Goal: Task Accomplishment & Management: Use online tool/utility

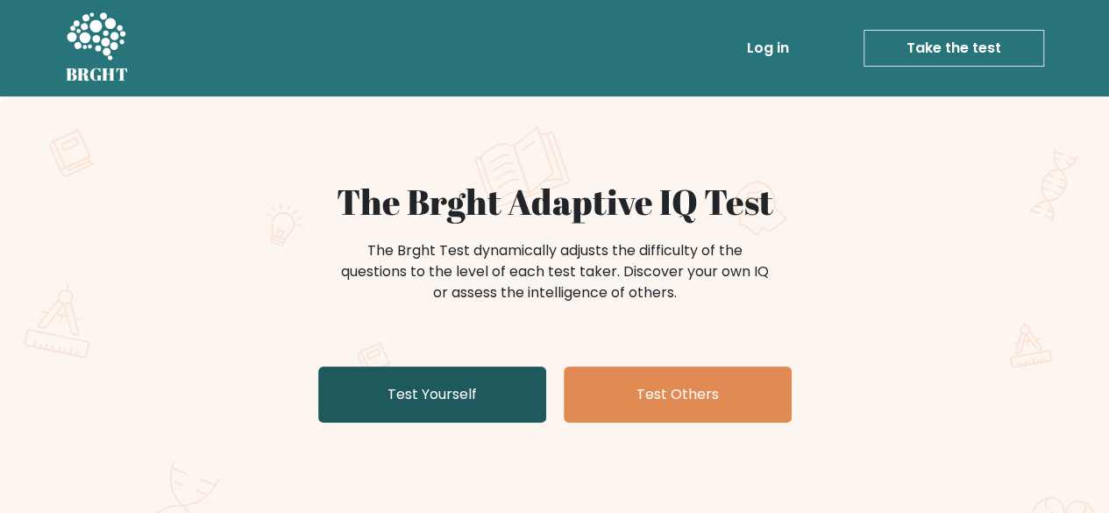
click at [500, 394] on link "Test Yourself" at bounding box center [432, 394] width 228 height 56
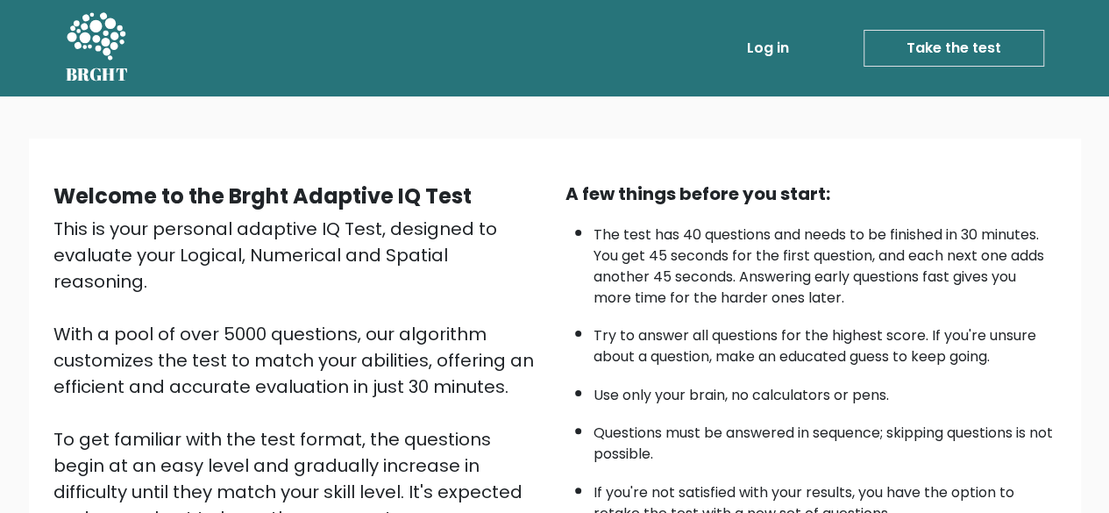
click at [978, 54] on link "Take the test" at bounding box center [953, 48] width 181 height 37
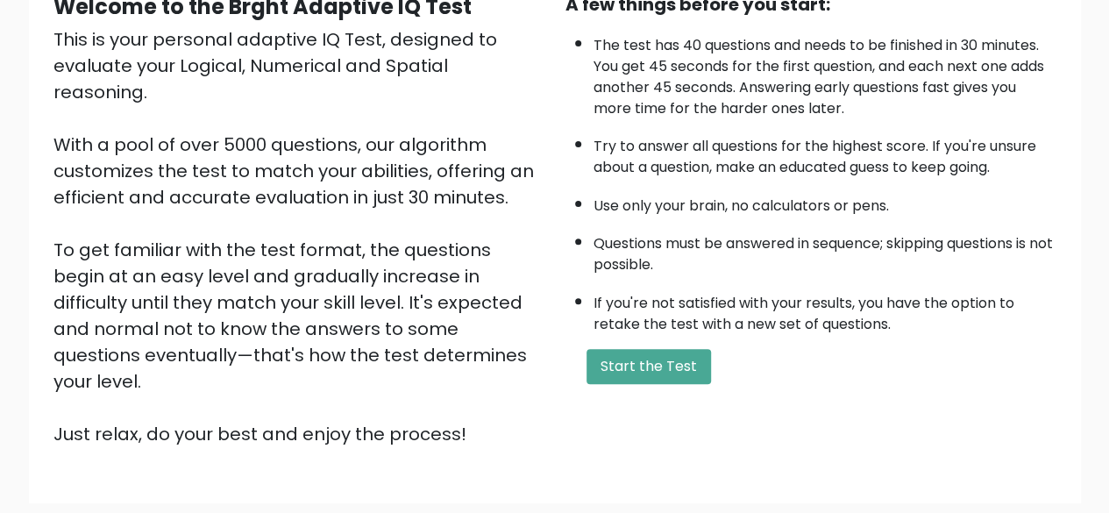
scroll to position [194, 0]
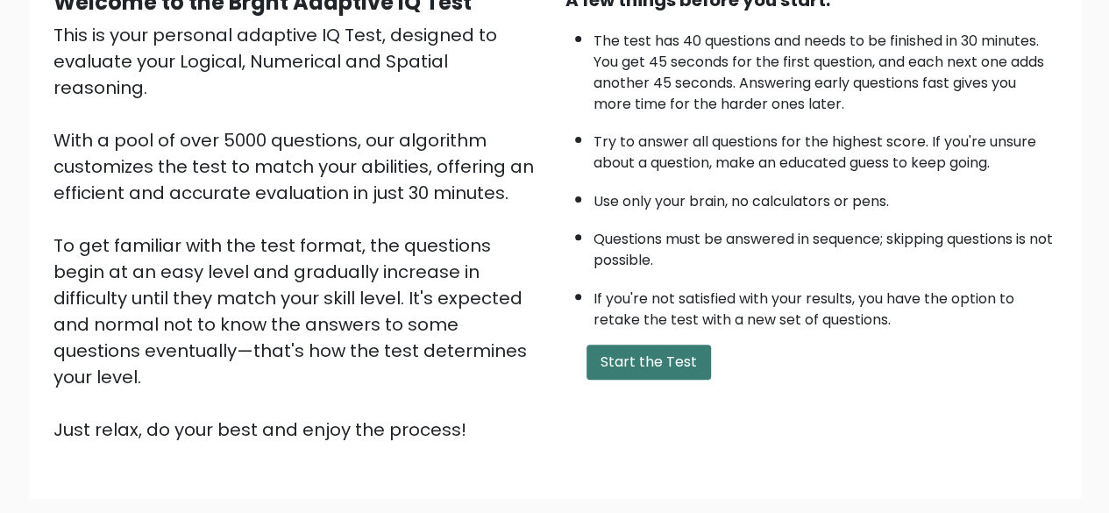
click at [664, 372] on button "Start the Test" at bounding box center [648, 361] width 124 height 35
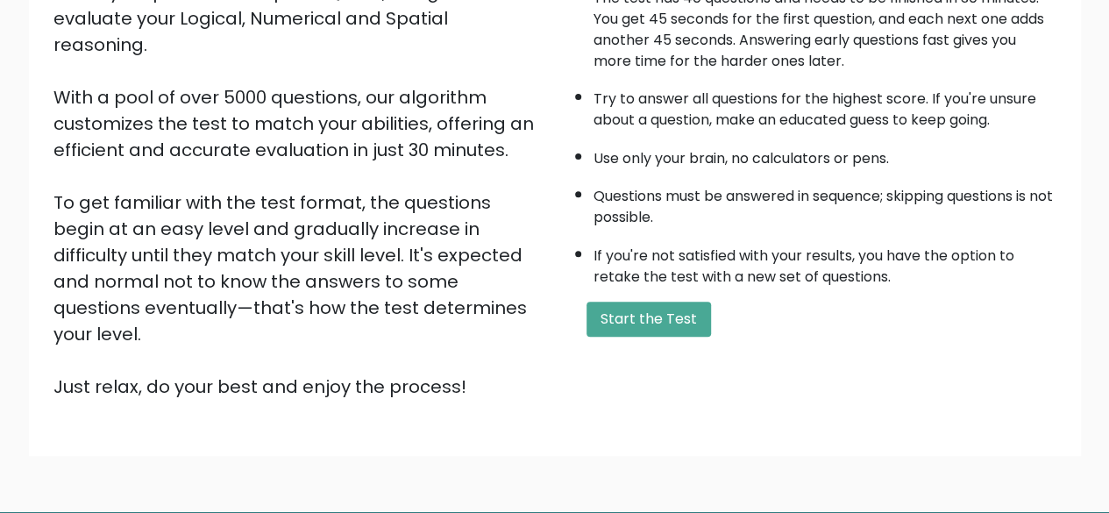
scroll to position [289, 0]
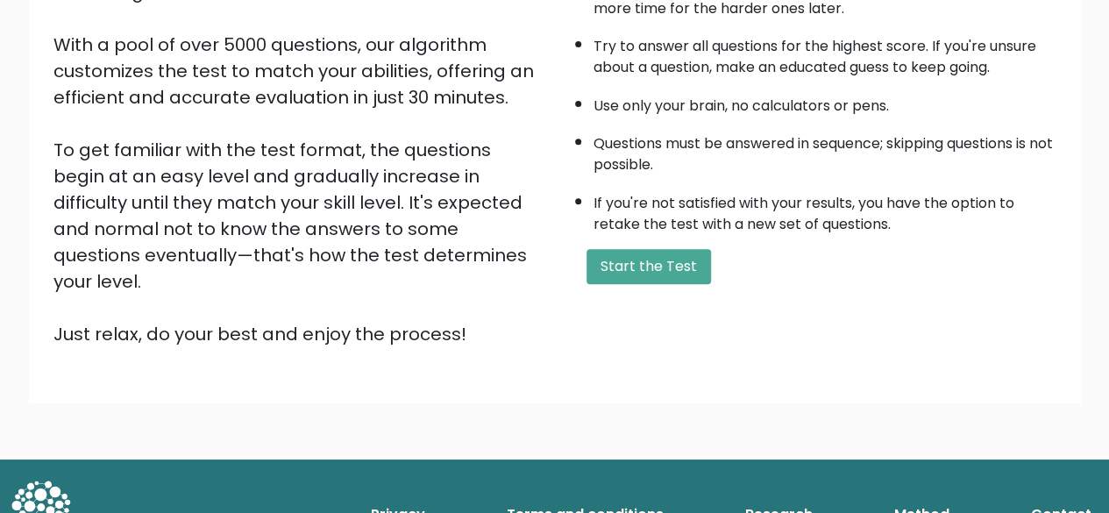
click at [711, 164] on li "Questions must be answered in sequence; skipping questions is not possible." at bounding box center [824, 149] width 463 height 51
click at [645, 270] on button "Start the Test" at bounding box center [648, 266] width 124 height 35
